Goal: Task Accomplishment & Management: Complete application form

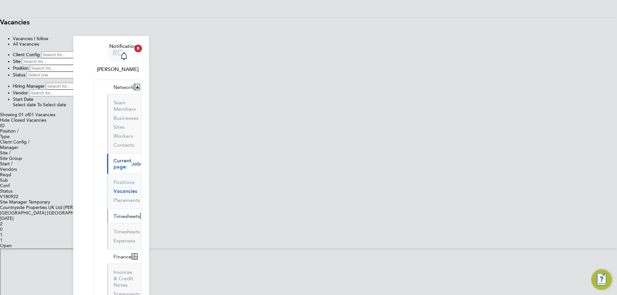
click at [113, 213] on span "Timesheets" at bounding box center [126, 216] width 27 height 6
click at [113, 229] on link "Timesheets" at bounding box center [126, 232] width 27 height 6
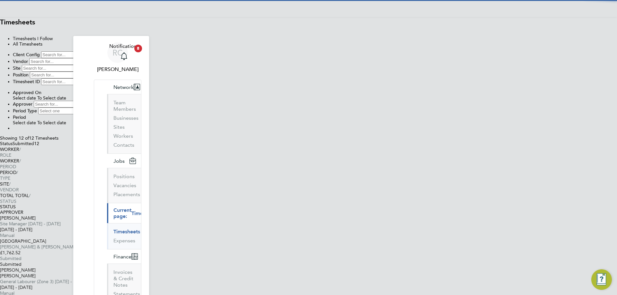
click at [335, 47] on li "All Timesheets" at bounding box center [315, 43] width 604 height 5
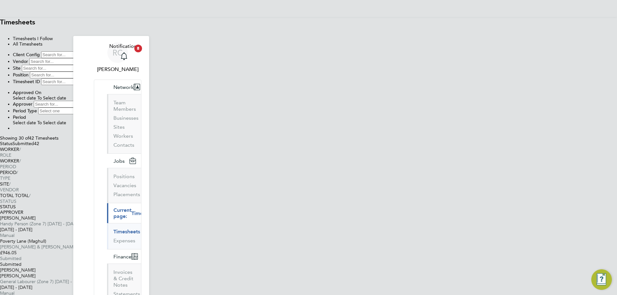
click at [0, 30] on button "New Timesheet" at bounding box center [0, 30] width 0 height 0
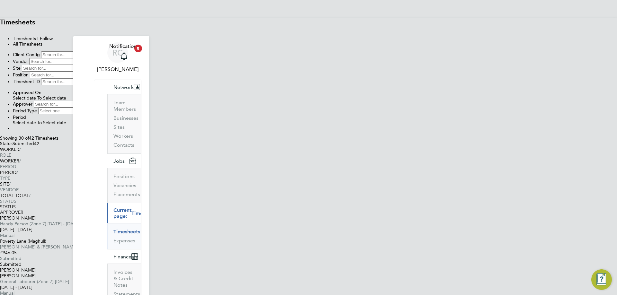
type input "Stephen Elliott"
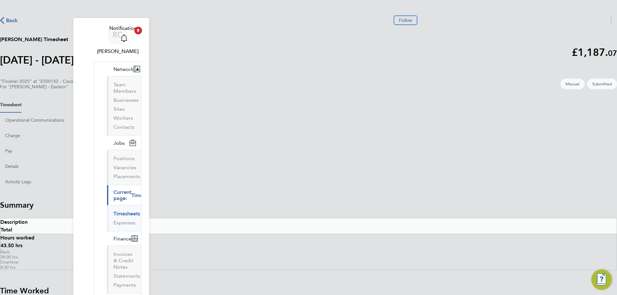
click at [113, 211] on link "Timesheets" at bounding box center [126, 214] width 27 height 6
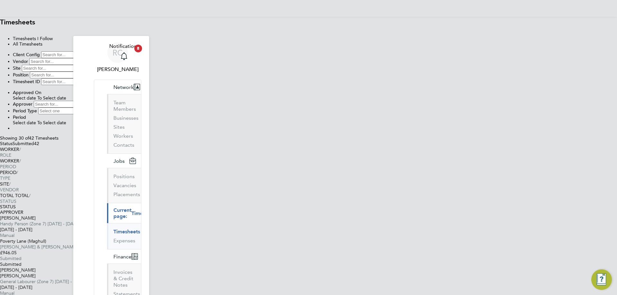
type input "J"
type input "Kieran Auld"
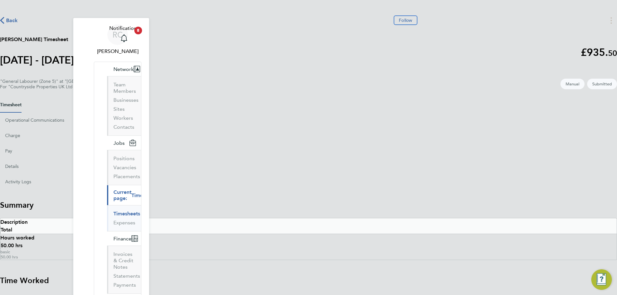
click at [113, 211] on link "Timesheets" at bounding box center [126, 214] width 27 height 6
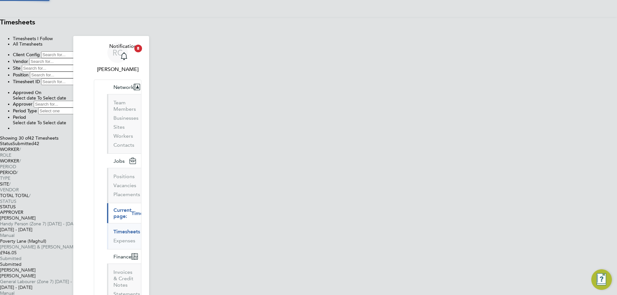
type input "Alistair Allen"
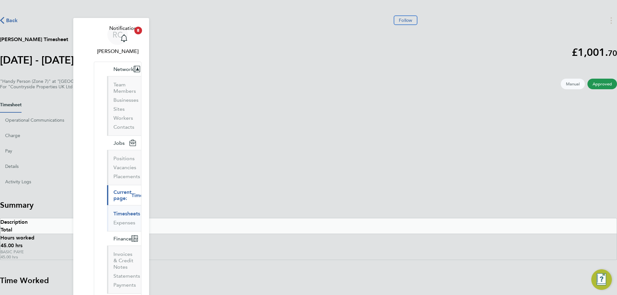
click at [113, 211] on link "Timesheets" at bounding box center [126, 214] width 27 height 6
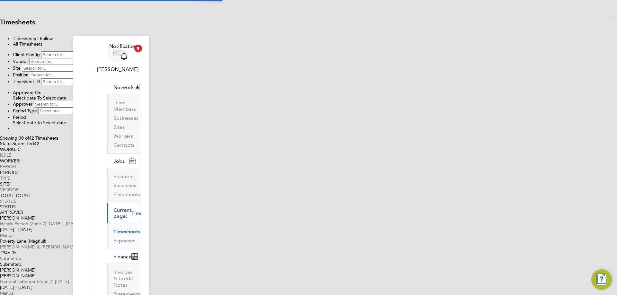
scroll to position [16, 56]
type input "Paul Cairns"
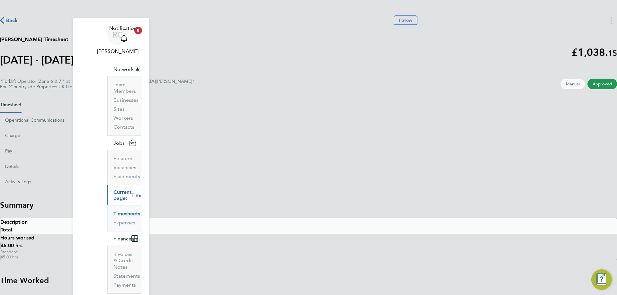
click at [113, 211] on link "Timesheets" at bounding box center [126, 214] width 27 height 6
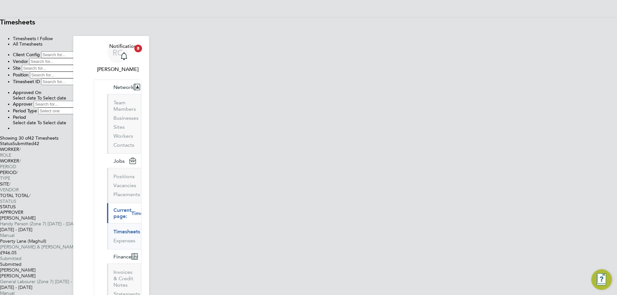
type input "Ziedinos Mitrovskis"
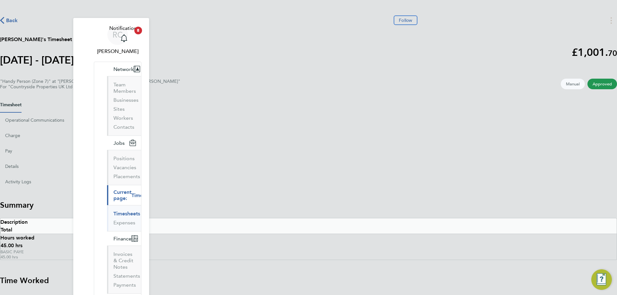
click at [113, 211] on link "Timesheets" at bounding box center [126, 214] width 27 height 6
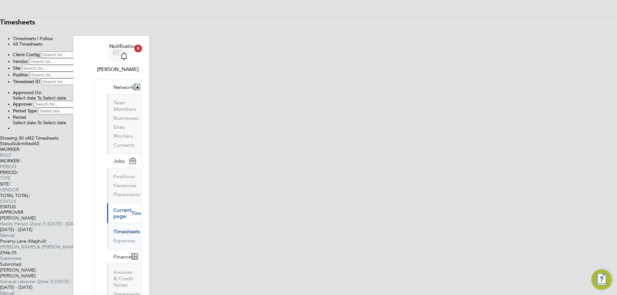
type input "Hammed Omolaoye"
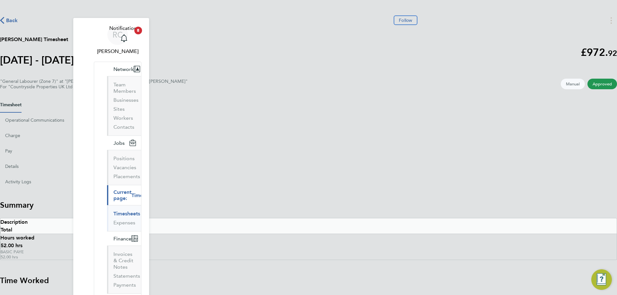
click at [113, 211] on link "Timesheets" at bounding box center [126, 214] width 27 height 6
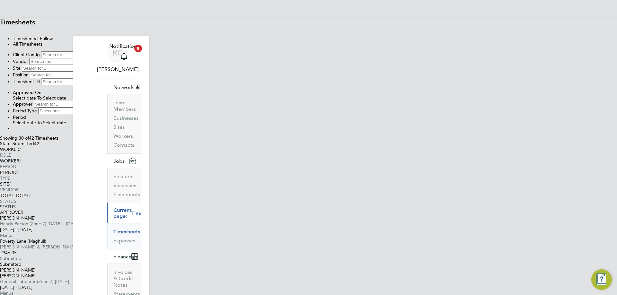
type input "Luis Armando Torres Navarro"
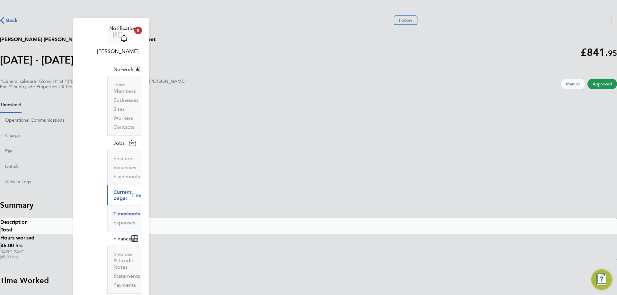
click at [113, 211] on link "Timesheets" at bounding box center [126, 214] width 27 height 6
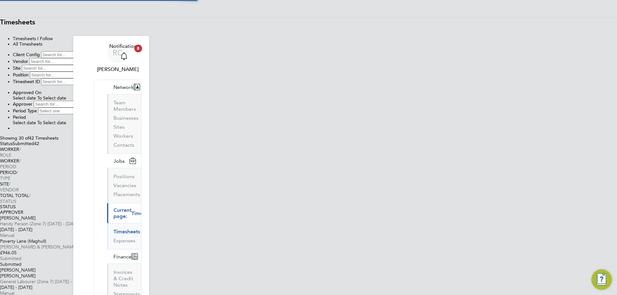
type input "Ivomir Kirchev"
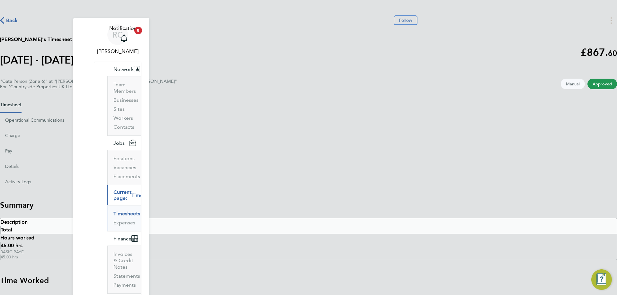
drag, startPoint x: 107, startPoint y: 114, endPoint x: 188, endPoint y: 89, distance: 84.7
click at [113, 211] on link "Timesheets" at bounding box center [126, 214] width 27 height 6
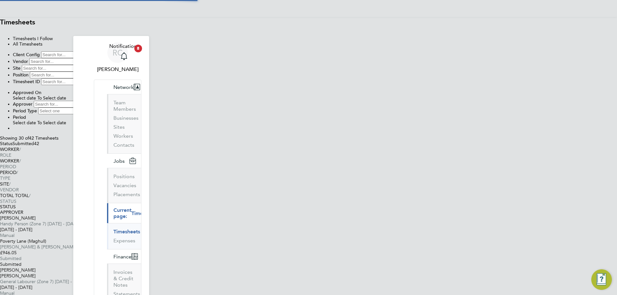
type input "Oleksandr Moisei"
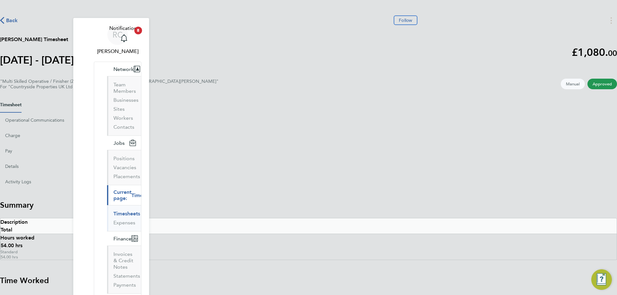
click at [113, 211] on link "Timesheets" at bounding box center [126, 214] width 27 height 6
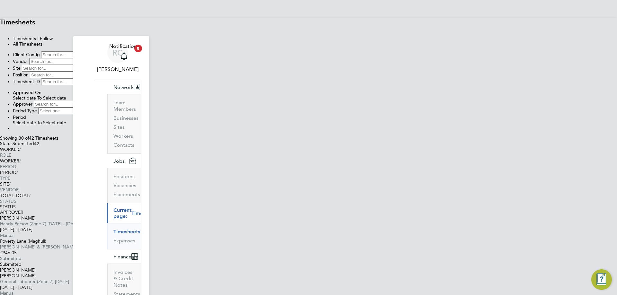
type input "Cory Munkelt"
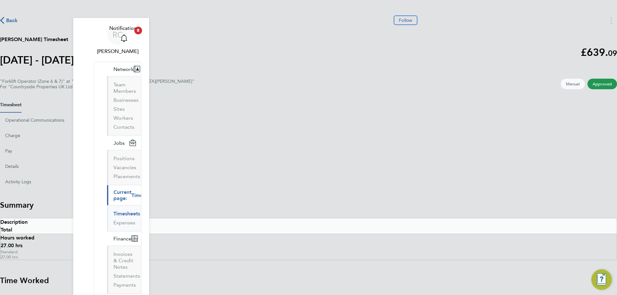
click at [113, 211] on link "Timesheets" at bounding box center [126, 214] width 27 height 6
click at [0, 0] on input "Cory Munkelt" at bounding box center [0, 0] width 0 height 0
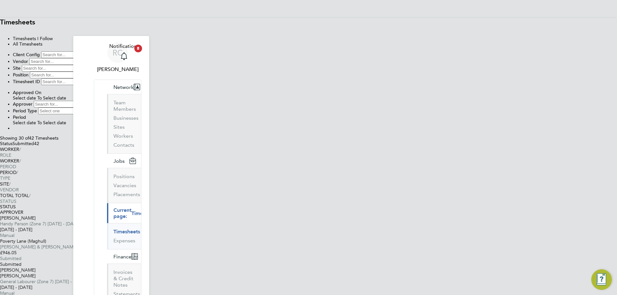
type input "Andis Riemers"
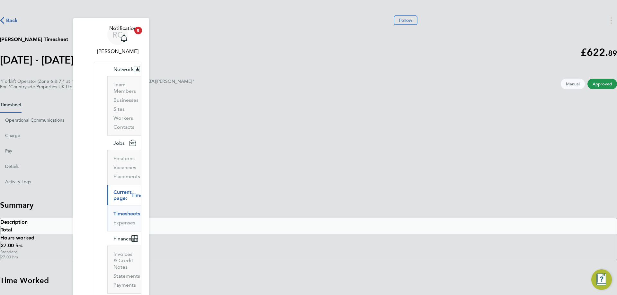
click at [113, 211] on link "Timesheets" at bounding box center [126, 214] width 27 height 6
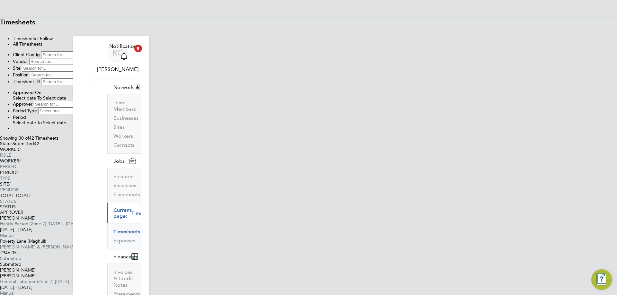
type input "J"
type input "Josh Hoyle"
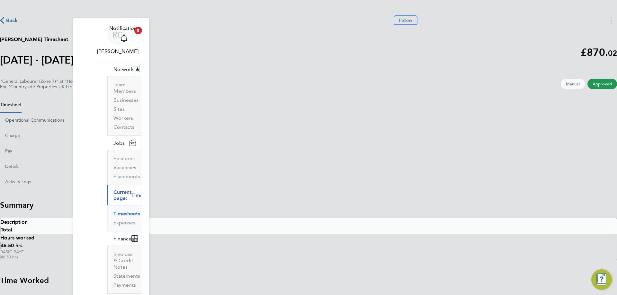
click at [113, 211] on link "Timesheets" at bounding box center [126, 214] width 27 height 6
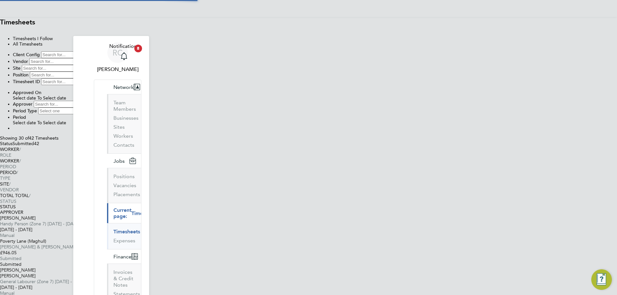
type input "Steven Daw"
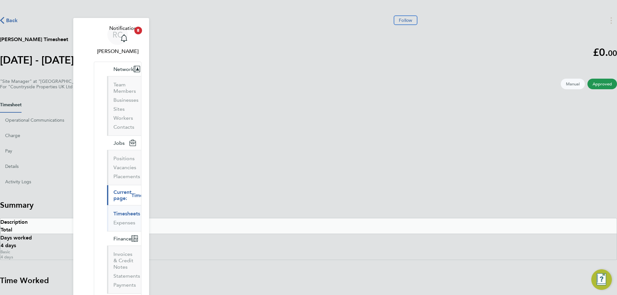
click at [113, 211] on link "Timesheets" at bounding box center [126, 214] width 27 height 6
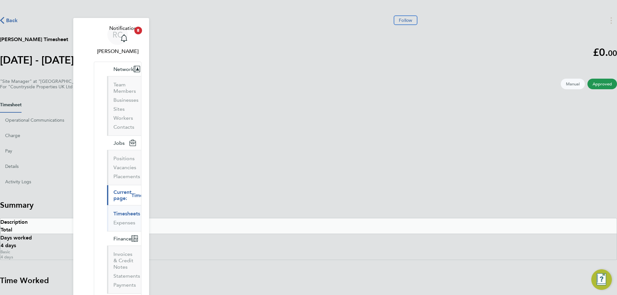
click at [224, 200] on section "Summary Description Total Days worked 4 days Basic 4 days" at bounding box center [308, 230] width 617 height 60
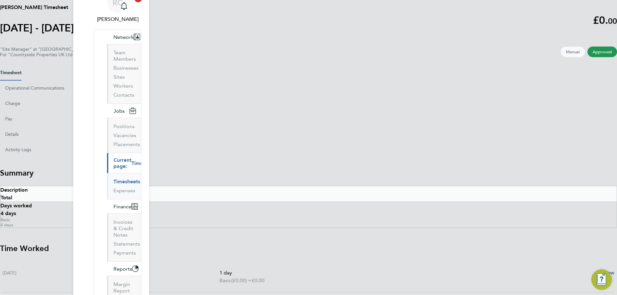
click at [113, 179] on link "Timesheets" at bounding box center [126, 182] width 27 height 6
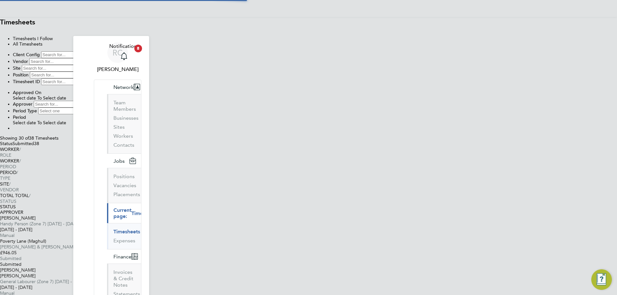
scroll to position [3, 3]
type input "Nicholas Busow"
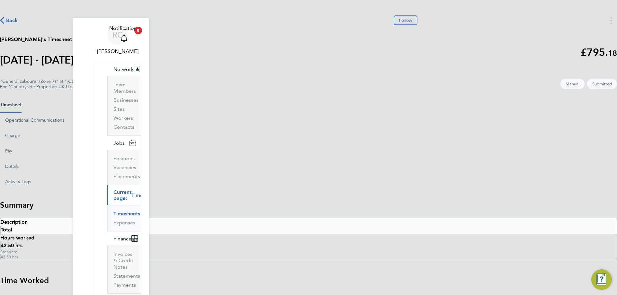
click at [113, 211] on link "Timesheets" at bounding box center [126, 214] width 27 height 6
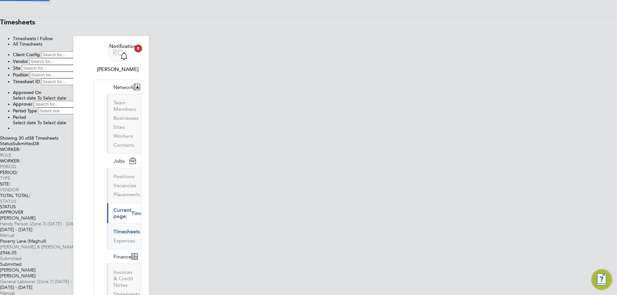
type input "Denis Daniels"
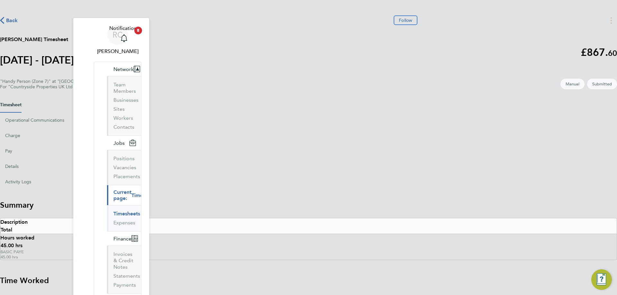
click at [107, 205] on ul "Timesheets Expenses" at bounding box center [124, 218] width 34 height 26
click at [113, 211] on link "Timesheets" at bounding box center [126, 214] width 27 height 6
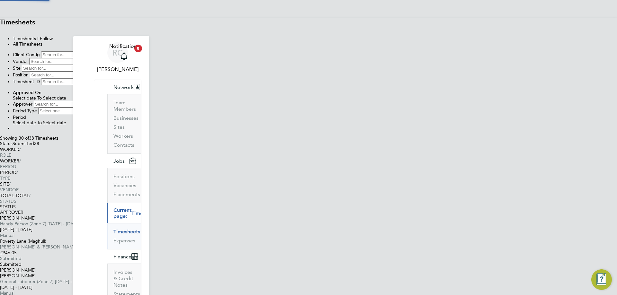
type input "David Neal"
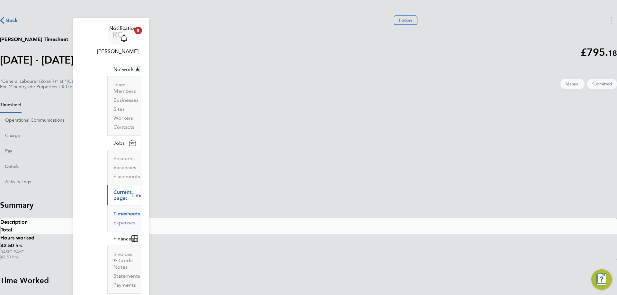
click at [113, 211] on link "Timesheets" at bounding box center [126, 214] width 27 height 6
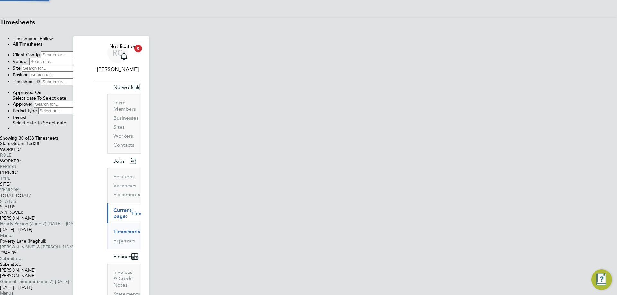
type input "Oleksandr Tkachenko"
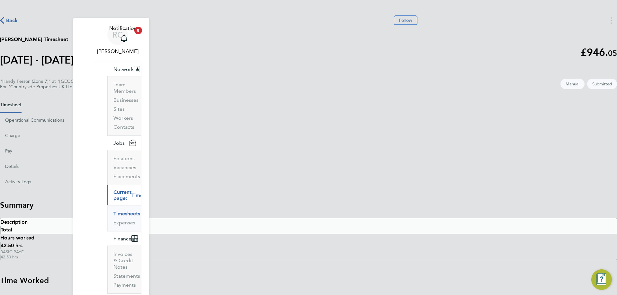
click at [113, 211] on link "Timesheets" at bounding box center [126, 214] width 27 height 6
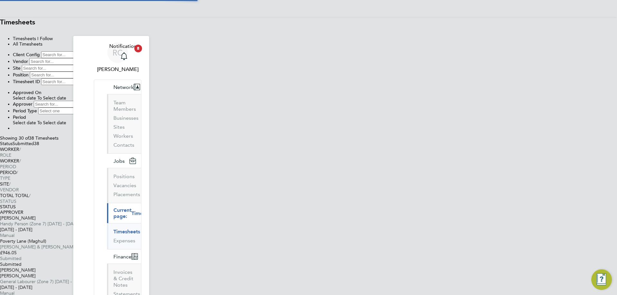
type input "Habeeb Ogunreni"
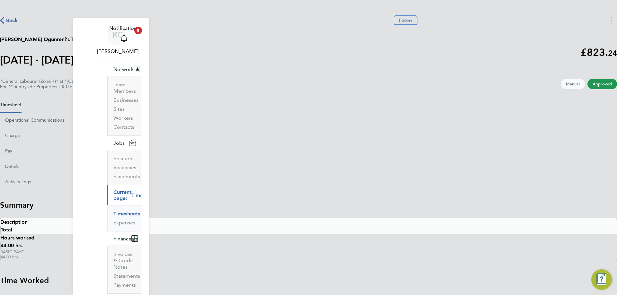
click at [113, 211] on link "Timesheets" at bounding box center [126, 214] width 27 height 6
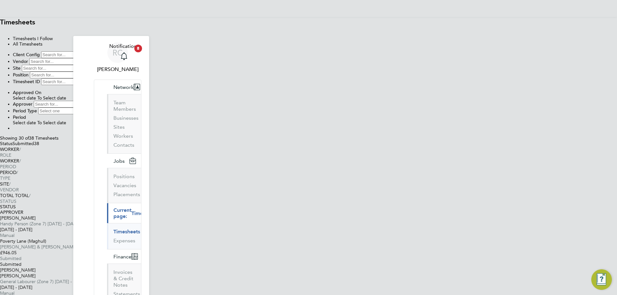
type input "Russell Carragher"
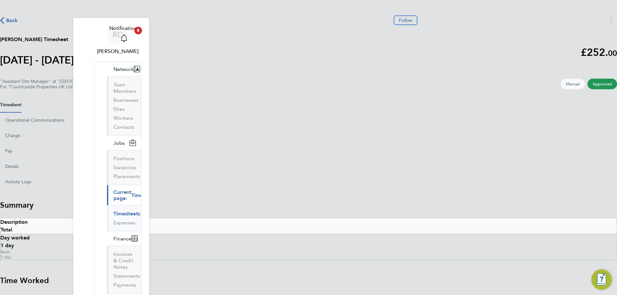
drag, startPoint x: 99, startPoint y: 113, endPoint x: 114, endPoint y: 108, distance: 15.8
click at [113, 211] on link "Timesheets" at bounding box center [126, 214] width 27 height 6
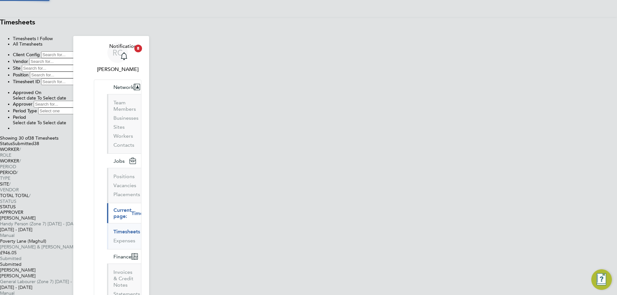
type input "Ryan Kelly"
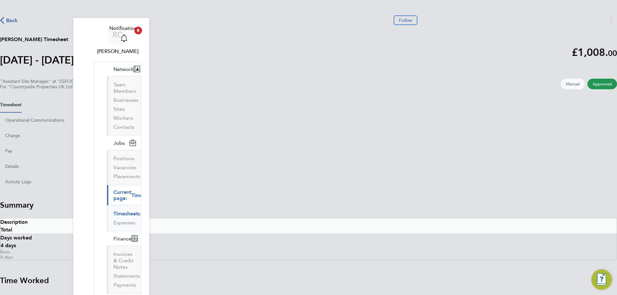
click at [113, 211] on link "Timesheets" at bounding box center [126, 214] width 27 height 6
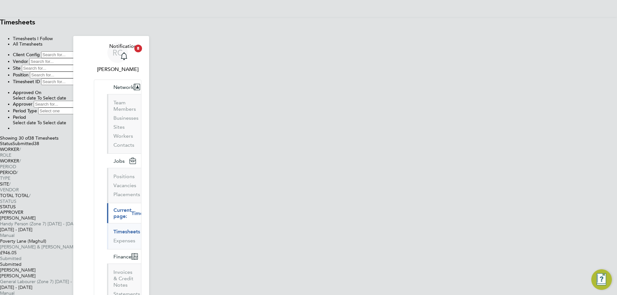
type input "Julian Chukwu"
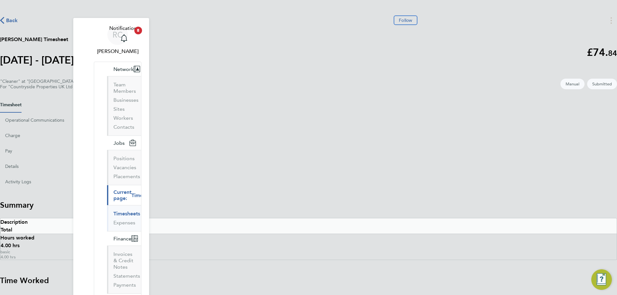
drag, startPoint x: 101, startPoint y: 112, endPoint x: 107, endPoint y: 111, distance: 5.9
click at [113, 211] on link "Timesheets" at bounding box center [126, 214] width 27 height 6
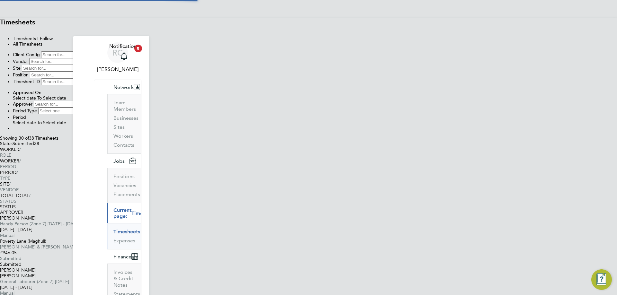
type input "Gavin Hewson"
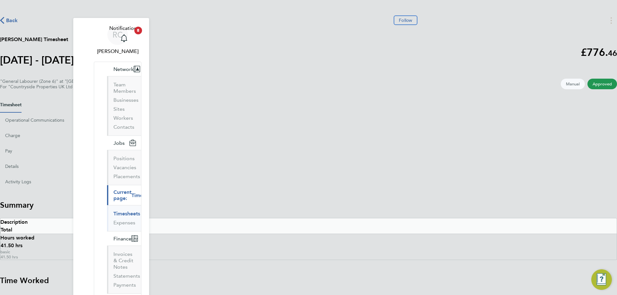
click at [113, 211] on link "Timesheets" at bounding box center [126, 214] width 27 height 6
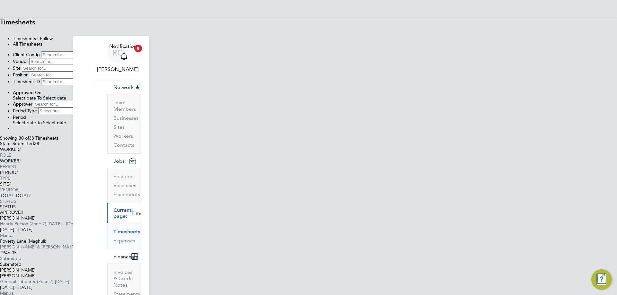
type input "Oskar King"
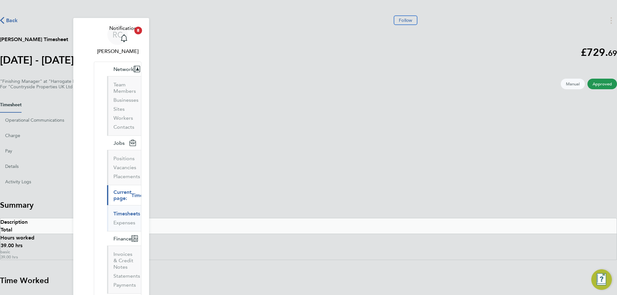
click at [113, 211] on link "Timesheets" at bounding box center [126, 214] width 27 height 6
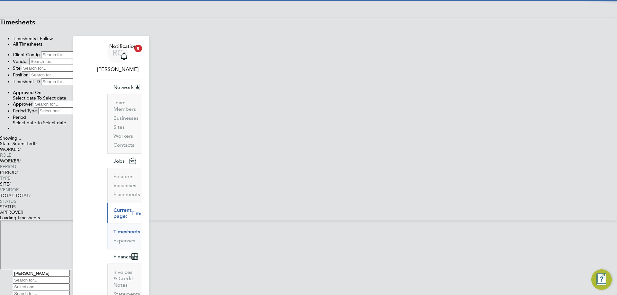
click at [70, 270] on input "Oskar King" at bounding box center [41, 273] width 57 height 7
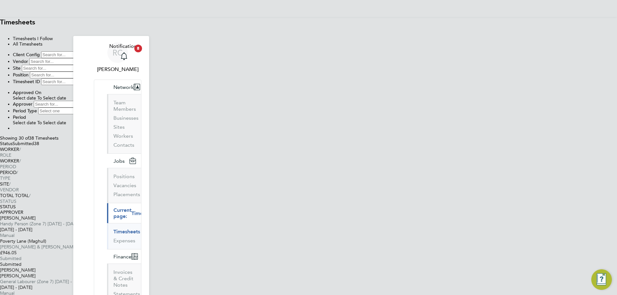
type input "Quentin Elliott Oates"
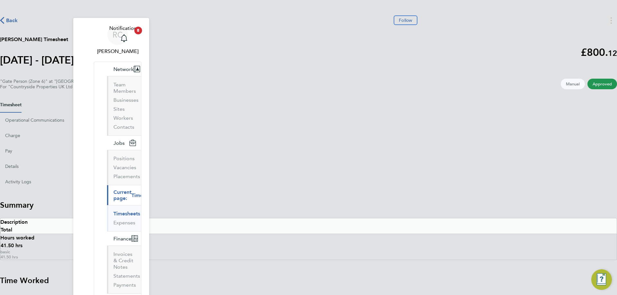
click at [113, 211] on link "Timesheets" at bounding box center [126, 214] width 27 height 6
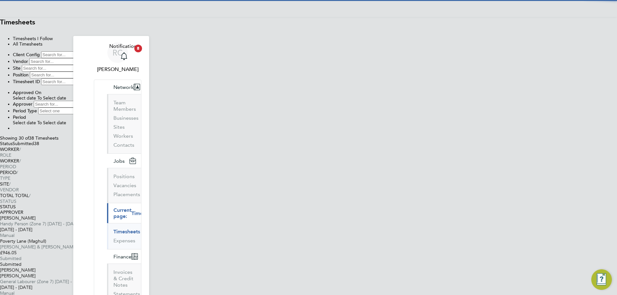
type input "Kevin Richardson"
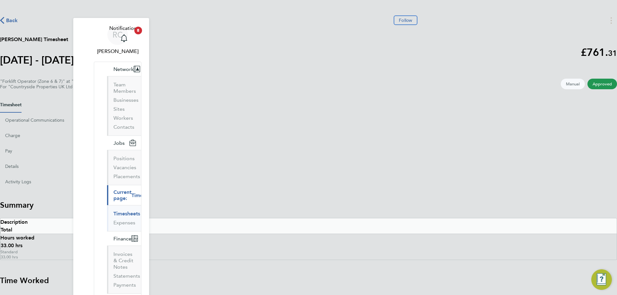
click at [113, 211] on link "Timesheets" at bounding box center [126, 214] width 27 height 6
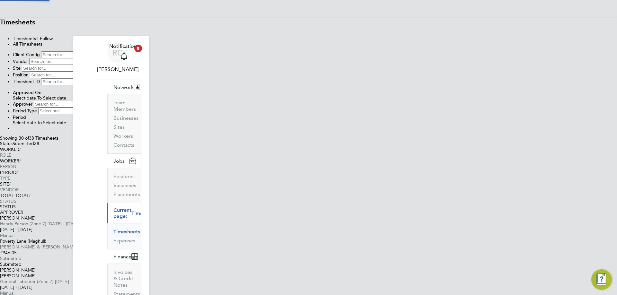
type input "Adamo Giaquinto"
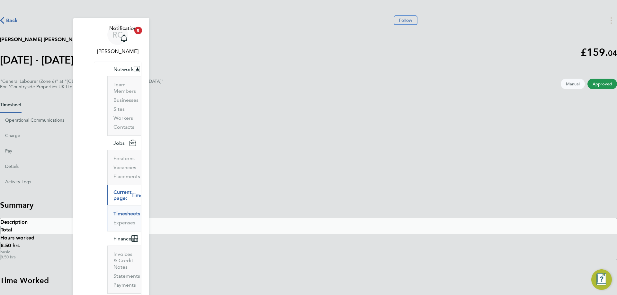
click at [113, 211] on link "Timesheets" at bounding box center [126, 214] width 27 height 6
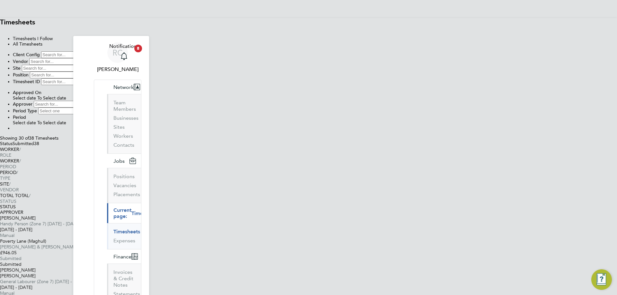
type input "Stuart Blackburn"
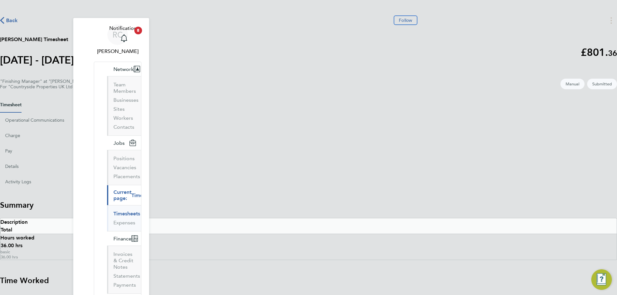
click at [113, 211] on link "Timesheets" at bounding box center [126, 214] width 27 height 6
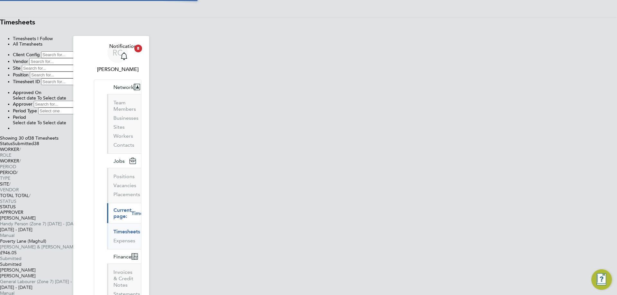
type input "Bergen De Klerk"
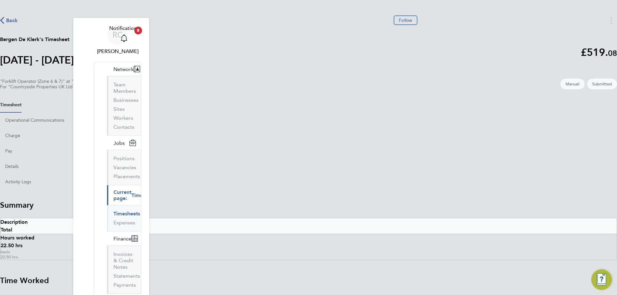
drag, startPoint x: 110, startPoint y: 115, endPoint x: 244, endPoint y: 65, distance: 143.3
click at [113, 211] on link "Timesheets" at bounding box center [126, 214] width 27 height 6
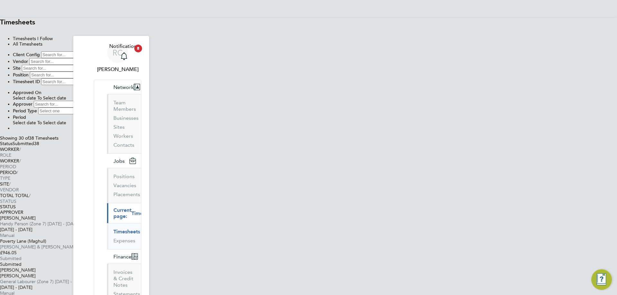
type input "CarlMas"
type input "Carl Mason"
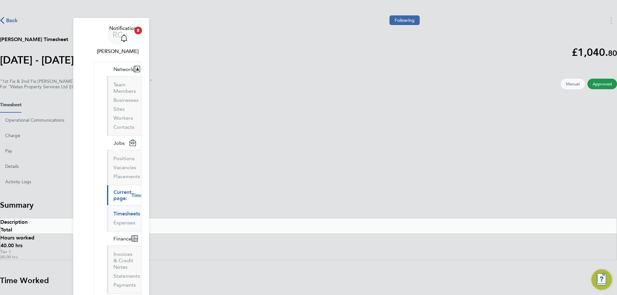
click at [113, 211] on link "Timesheets" at bounding box center [126, 214] width 27 height 6
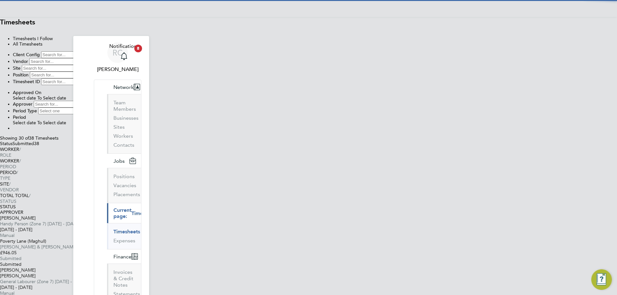
scroll to position [16, 56]
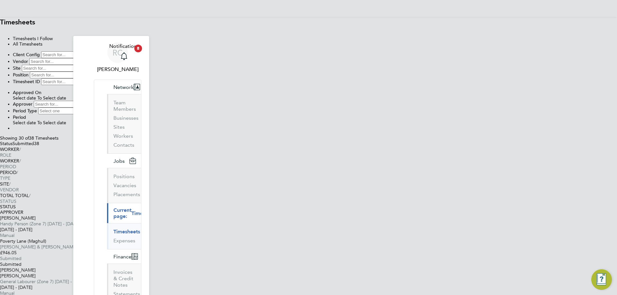
click at [36, 120] on span "Select date" at bounding box center [24, 122] width 23 height 5
click at [57, 120] on span "Select date" at bounding box center [44, 122] width 23 height 5
click at [39, 146] on icon at bounding box center [39, 143] width 0 height 5
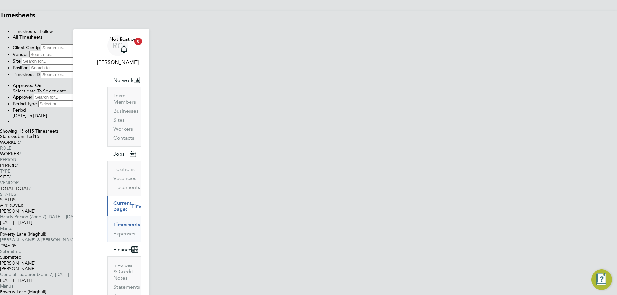
click at [0, 134] on icon at bounding box center [0, 134] width 0 height 0
